Goal: Transaction & Acquisition: Download file/media

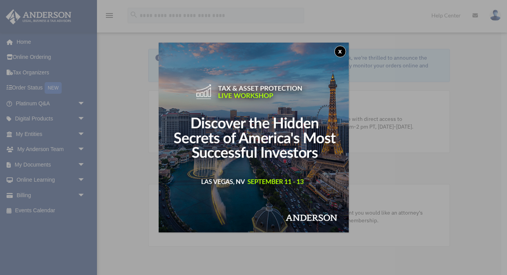
click at [341, 52] on button "x" at bounding box center [340, 52] width 12 height 12
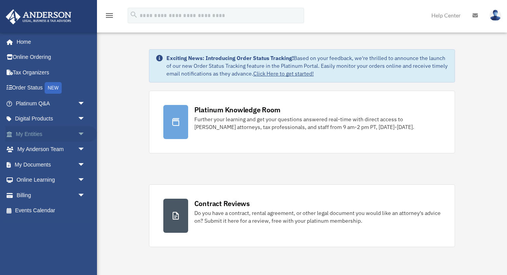
click at [82, 134] on span "arrow_drop_down" at bounding box center [86, 134] width 16 height 16
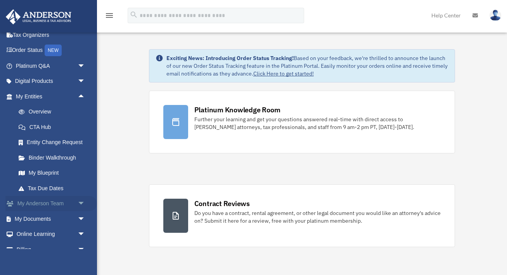
scroll to position [47, 0]
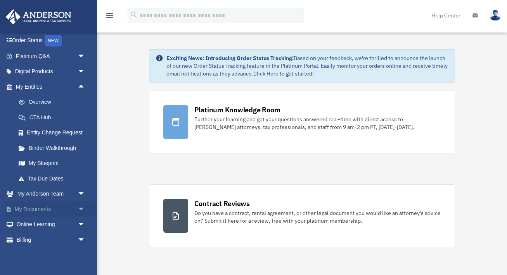
click at [74, 206] on link "My Documents arrow_drop_down" at bounding box center [50, 210] width 91 height 16
click at [83, 206] on span "arrow_drop_down" at bounding box center [86, 210] width 16 height 16
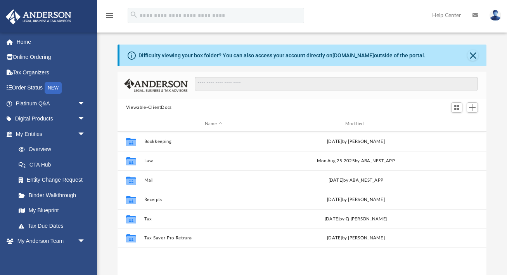
scroll to position [14, 0]
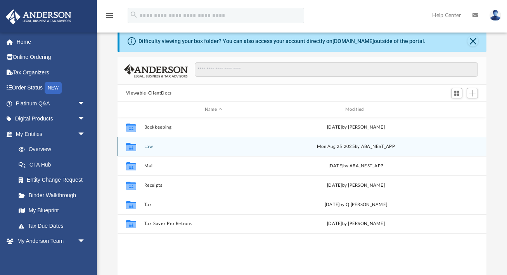
click at [133, 147] on icon "grid" at bounding box center [131, 147] width 10 height 8
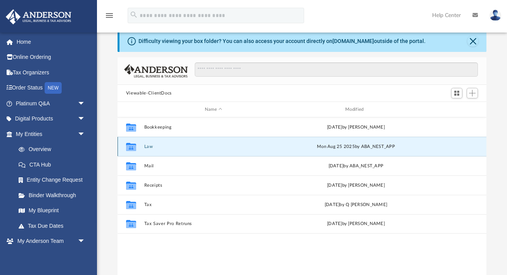
click at [151, 147] on button "Law" at bounding box center [213, 146] width 139 height 5
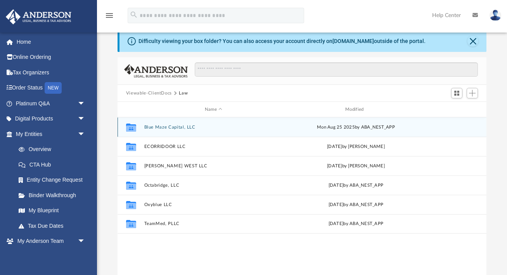
click at [167, 127] on button "Blue Maze Capital, LLC" at bounding box center [213, 127] width 139 height 5
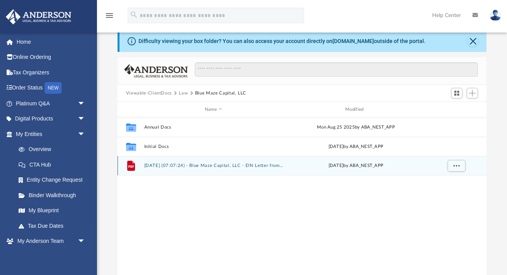
click at [180, 163] on button "[DATE] (07:07:24) - Blue Maze Capital, LLC - EIN Letter from IRS.pdf" at bounding box center [213, 165] width 139 height 5
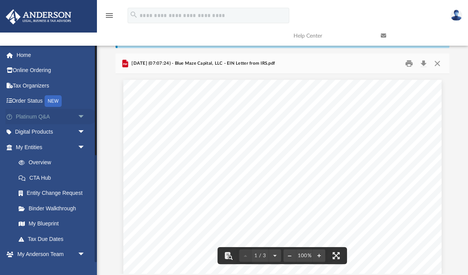
scroll to position [0, 0]
drag, startPoint x: 366, startPoint y: 143, endPoint x: 328, endPoint y: 139, distance: 37.8
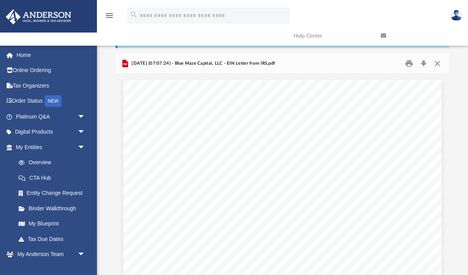
scroll to position [1, 0]
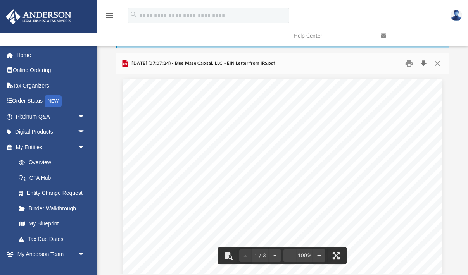
click at [425, 63] on button "Download" at bounding box center [423, 64] width 14 height 12
click at [53, 221] on link "My Blueprint" at bounding box center [54, 224] width 86 height 16
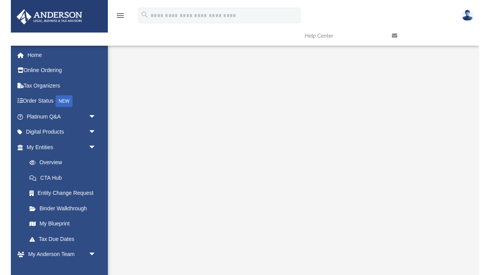
scroll to position [55, 0]
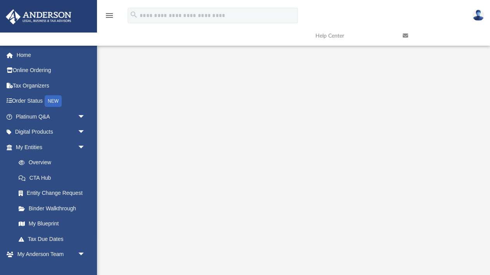
click at [106, 100] on div at bounding box center [293, 144] width 393 height 310
